Goal: Information Seeking & Learning: Find specific page/section

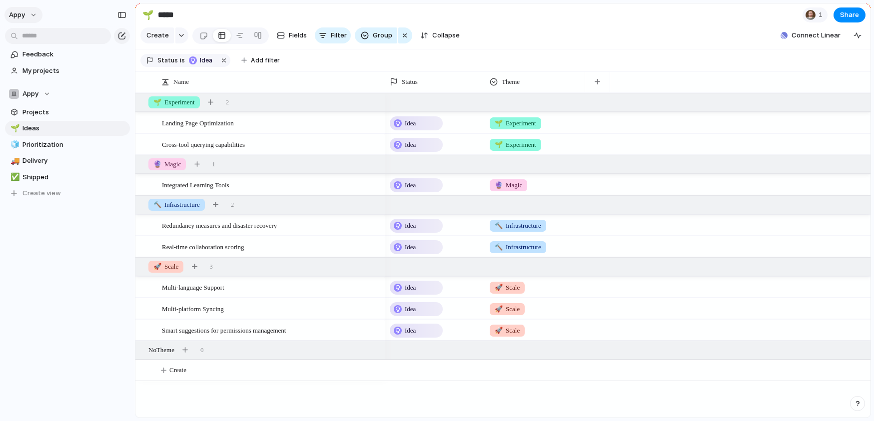
click at [22, 13] on span "appy" at bounding box center [17, 15] width 16 height 10
click at [118, 103] on span "Appypeople" at bounding box center [129, 101] width 37 height 10
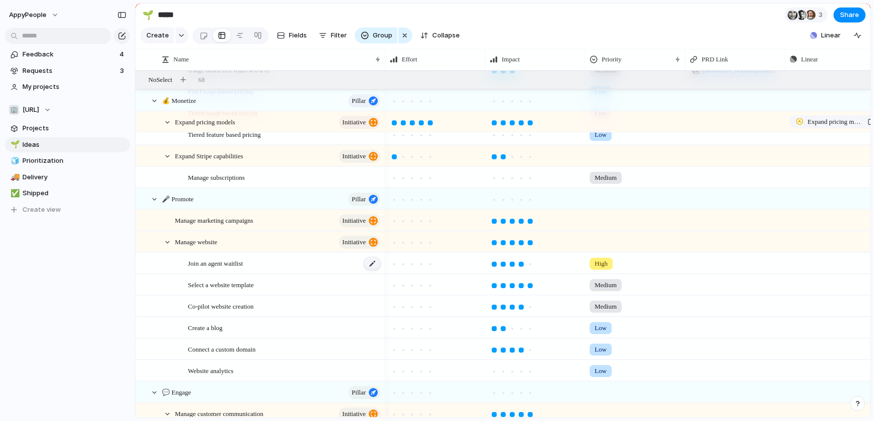
click at [375, 270] on div at bounding box center [372, 263] width 17 height 13
click at [266, 274] on textarea "**********" at bounding box center [283, 272] width 190 height 12
click at [170, 271] on div "Join an agent waitlist" at bounding box center [260, 263] width 249 height 20
click at [268, 274] on div "Join an agent waitlist" at bounding box center [285, 263] width 194 height 20
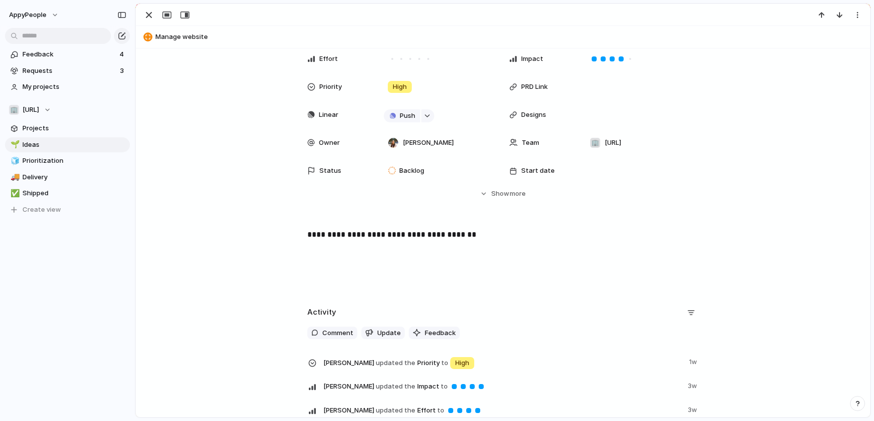
click at [232, 94] on div "Effort Impact Priority High PRD Link Linear Push Designs Owner [PERSON_NAME] Te…" at bounding box center [503, 124] width 710 height 150
click at [421, 118] on button "button" at bounding box center [427, 115] width 13 height 13
drag, startPoint x: 401, startPoint y: 139, endPoint x: 377, endPoint y: 136, distance: 23.6
click at [377, 136] on div "** Projects Issues No results found" at bounding box center [437, 210] width 874 height 421
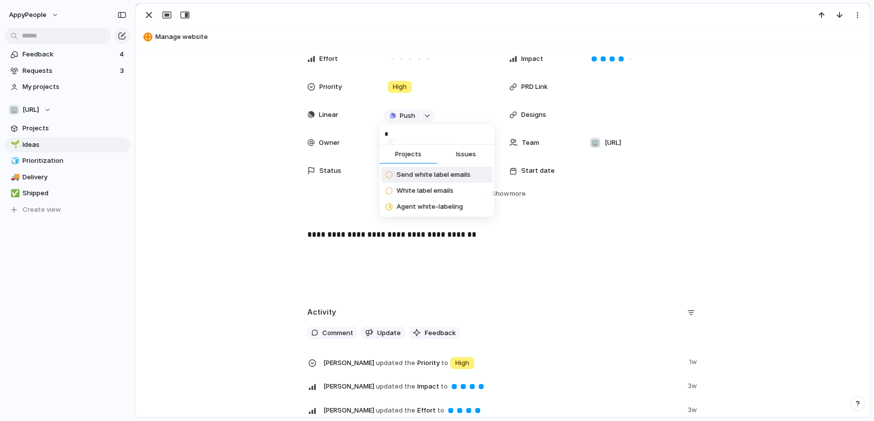
type input "*"
click at [225, 85] on div "* Projects Issues Send white label emails White label emails Agent white-labeli…" at bounding box center [437, 210] width 874 height 421
